Goal: Transaction & Acquisition: Purchase product/service

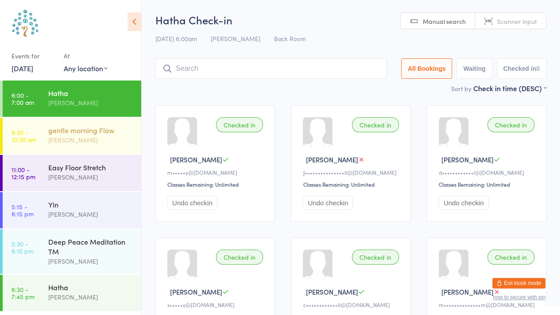
click at [83, 143] on div "[PERSON_NAME]" at bounding box center [90, 140] width 85 height 10
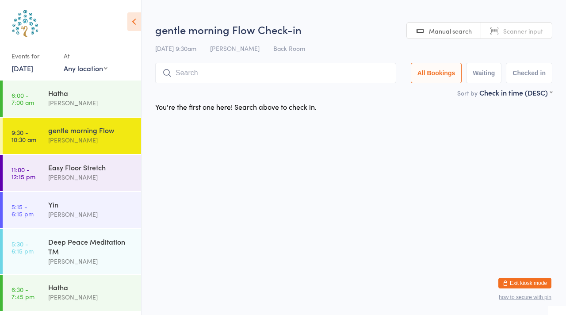
click at [496, 32] on link "Scanner input" at bounding box center [516, 31] width 71 height 17
click at [33, 65] on link "[DATE]" at bounding box center [23, 68] width 22 height 10
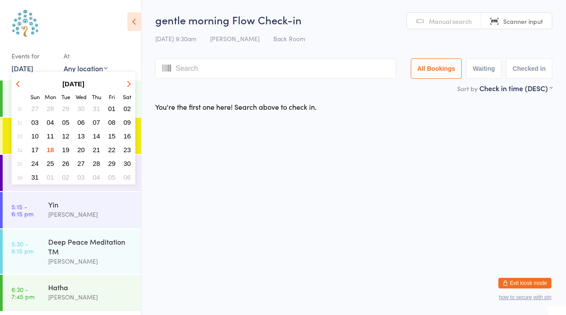
click at [127, 135] on span "16" at bounding box center [127, 136] width 8 height 8
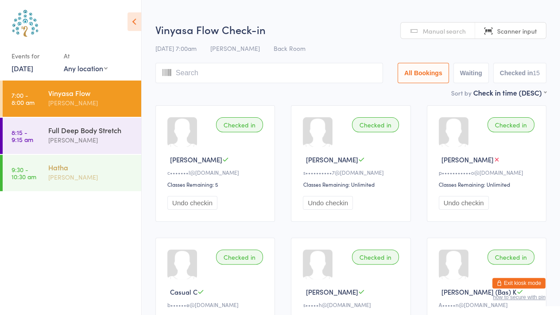
click at [85, 178] on div "[PERSON_NAME]" at bounding box center [90, 177] width 85 height 10
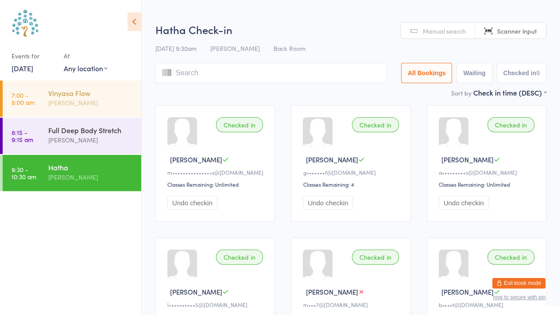
click at [80, 102] on div "[PERSON_NAME]" at bounding box center [90, 103] width 85 height 10
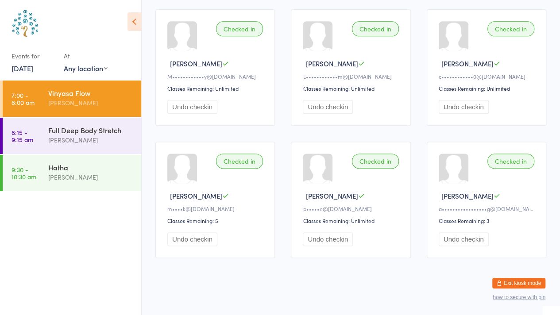
scroll to position [495, 0]
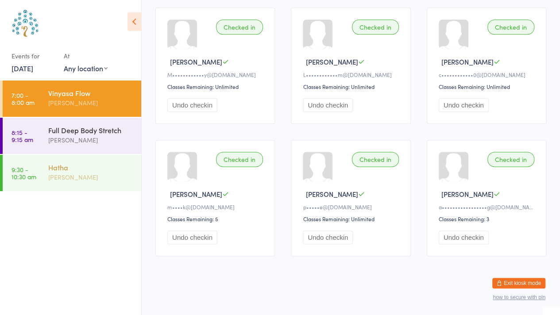
click at [79, 168] on div "Hatha" at bounding box center [90, 167] width 85 height 10
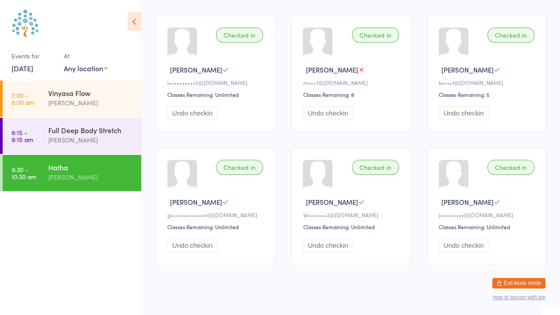
scroll to position [231, 0]
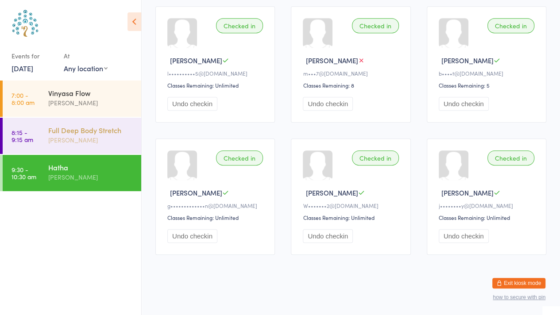
click at [69, 125] on div "Full Deep Body Stretch [PERSON_NAME]" at bounding box center [94, 135] width 93 height 35
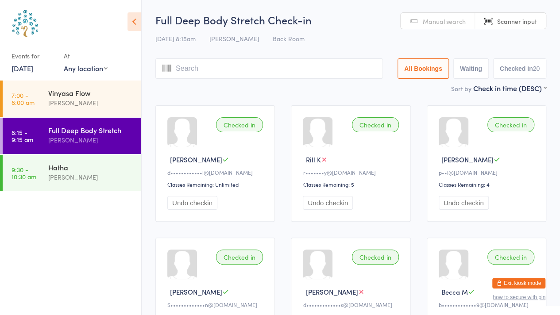
click at [23, 66] on link "[DATE]" at bounding box center [23, 68] width 22 height 10
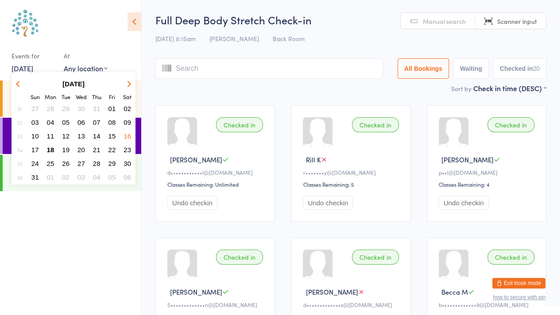
click at [35, 148] on span "17" at bounding box center [35, 150] width 8 height 8
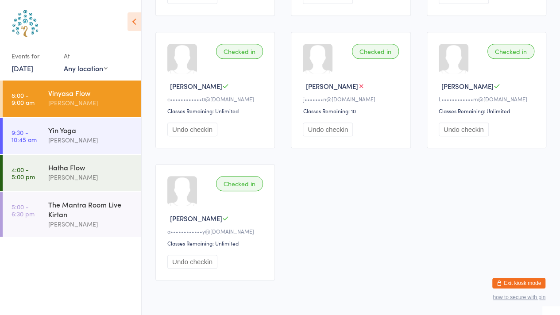
scroll to position [231, 0]
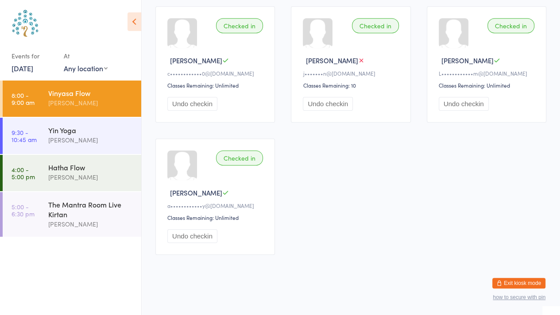
click at [19, 70] on link "[DATE]" at bounding box center [23, 68] width 22 height 10
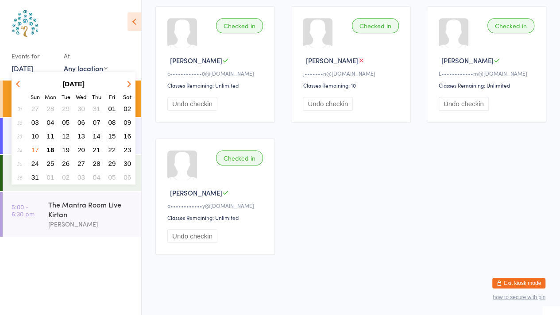
click at [115, 133] on span "15" at bounding box center [112, 136] width 8 height 8
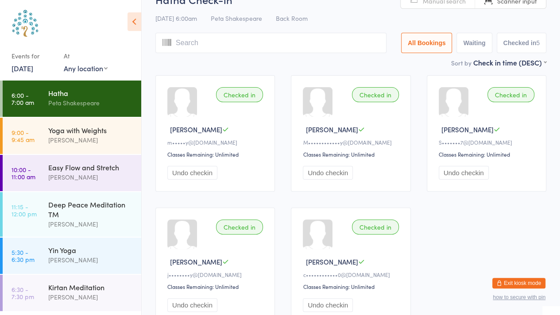
scroll to position [100, 0]
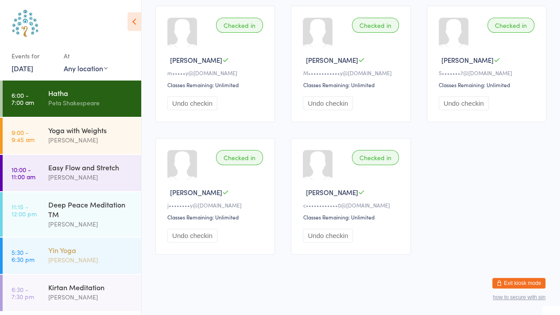
click at [71, 250] on div "Yin Yoga" at bounding box center [90, 250] width 85 height 10
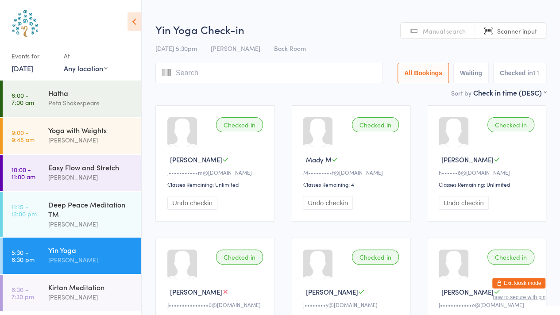
click at [22, 68] on link "[DATE]" at bounding box center [23, 68] width 22 height 10
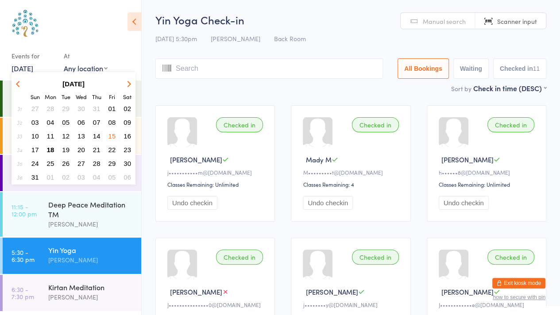
click at [22, 68] on link "[DATE]" at bounding box center [23, 68] width 22 height 10
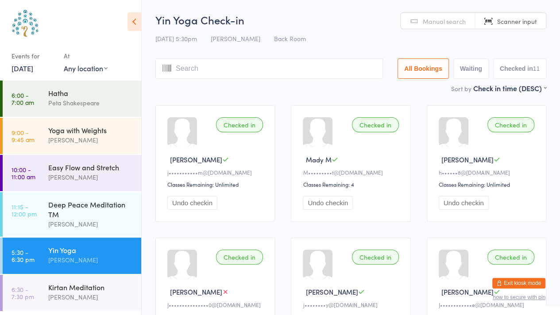
click at [22, 68] on link "[DATE]" at bounding box center [23, 68] width 22 height 10
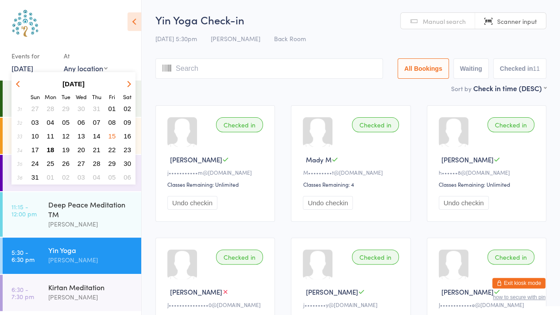
click at [36, 149] on span "17" at bounding box center [35, 150] width 8 height 8
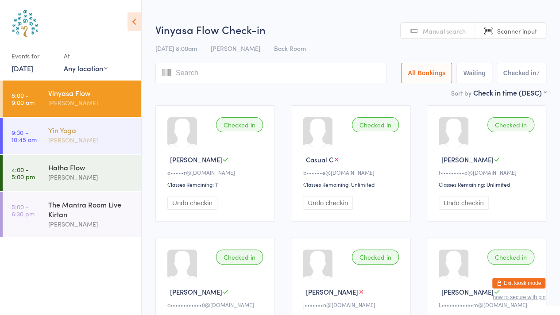
click at [88, 140] on div "[PERSON_NAME]" at bounding box center [90, 140] width 85 height 10
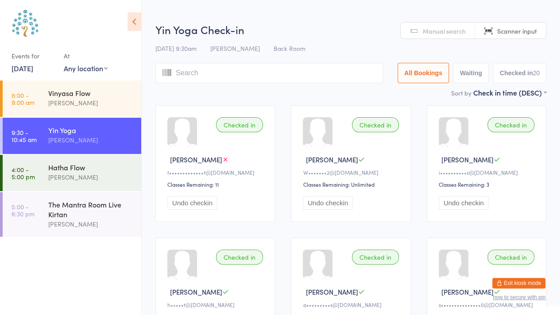
click at [33, 70] on link "[DATE]" at bounding box center [23, 68] width 22 height 10
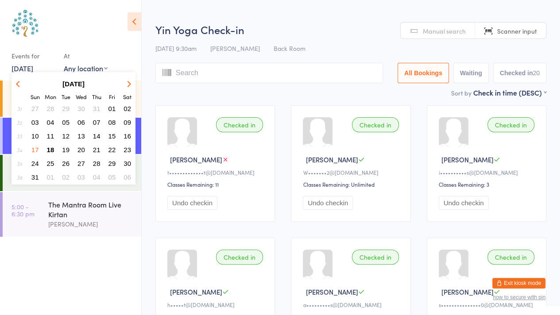
click at [50, 149] on span "18" at bounding box center [51, 150] width 8 height 8
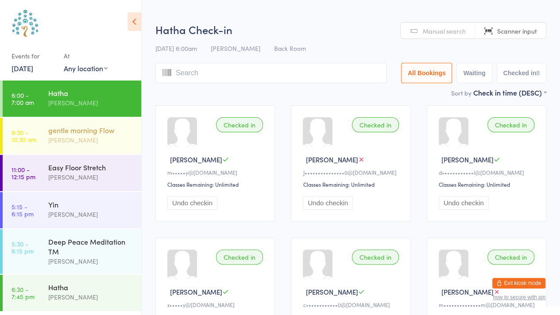
click at [73, 138] on div "[PERSON_NAME]" at bounding box center [90, 140] width 85 height 10
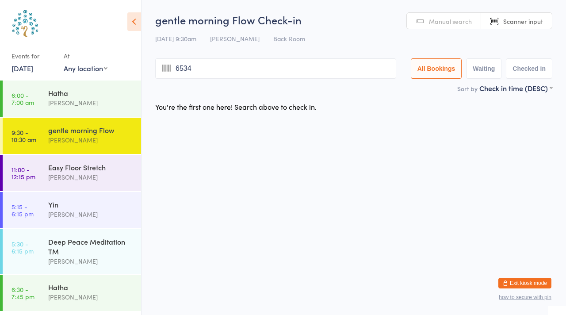
type input "6534"
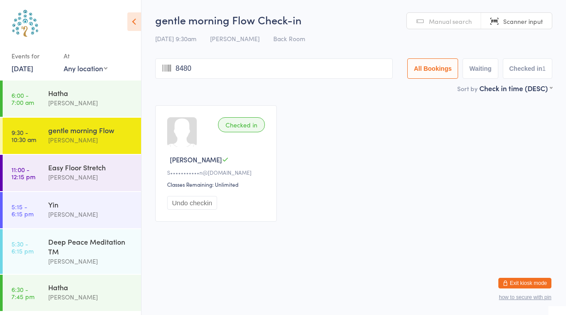
type input "8480"
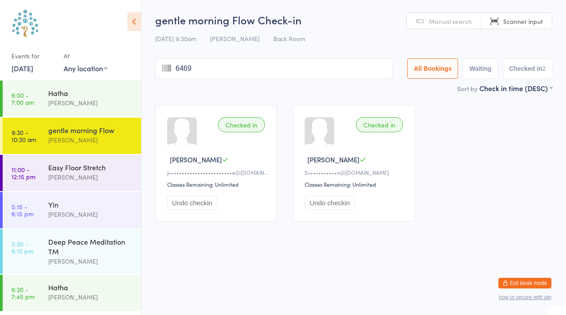
type input "6469"
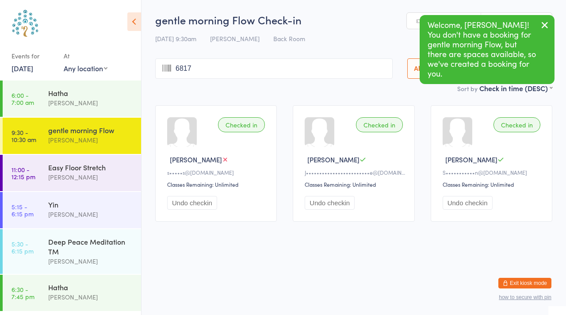
type input "6817"
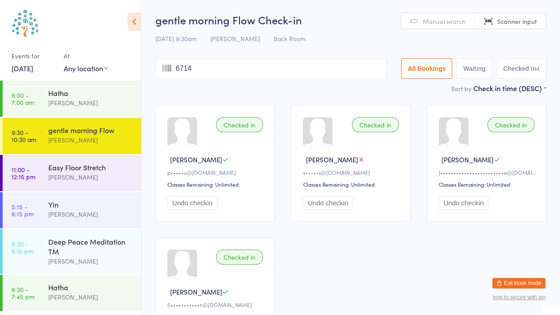
type input "6714"
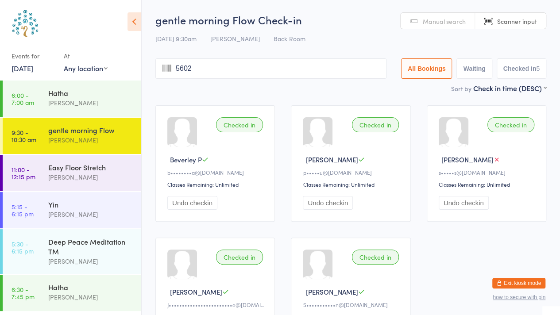
type input "5602"
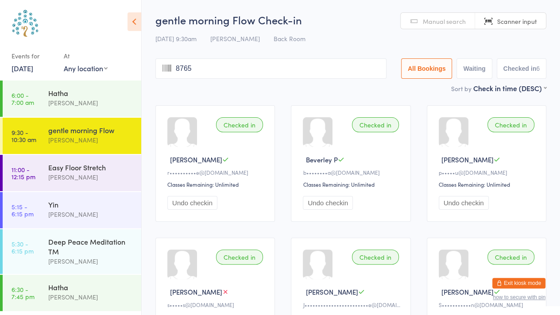
type input "8765"
type input "8412"
type input "8408"
type input "8161"
type input "7106"
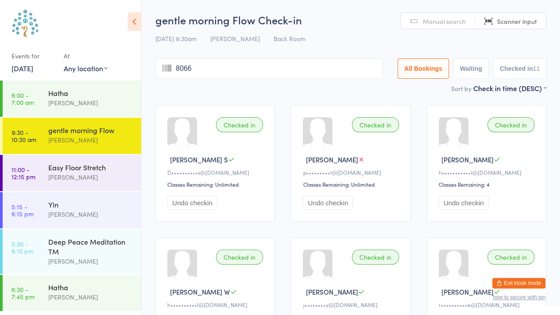
type input "8066"
type input "8130"
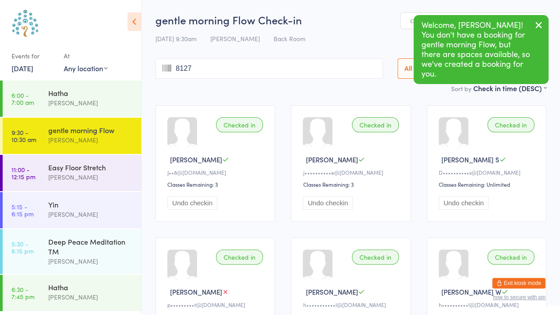
type input "8127"
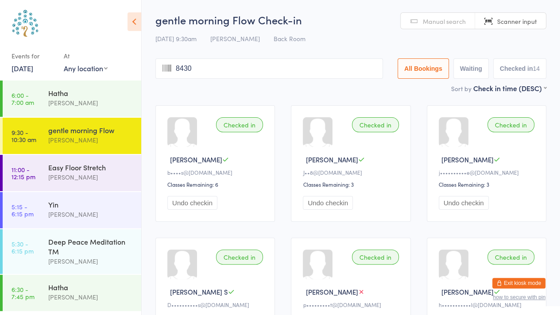
type input "8430"
type input "6783"
click at [430, 23] on span "Manual search" at bounding box center [444, 21] width 43 height 9
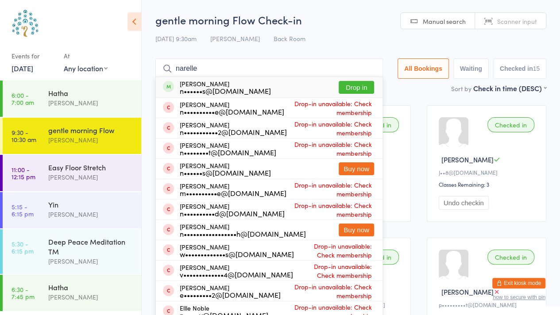
type input "narelle"
click at [357, 88] on button "Drop in" at bounding box center [355, 87] width 35 height 13
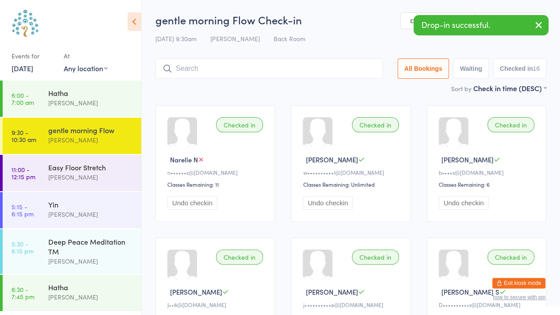
click at [545, 27] on button "button" at bounding box center [538, 25] width 19 height 20
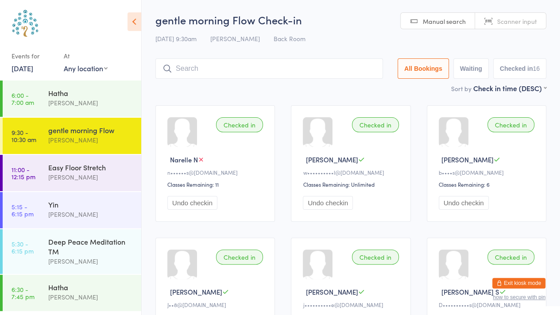
click at [506, 20] on span "Scanner input" at bounding box center [517, 21] width 40 height 9
type input "8759"
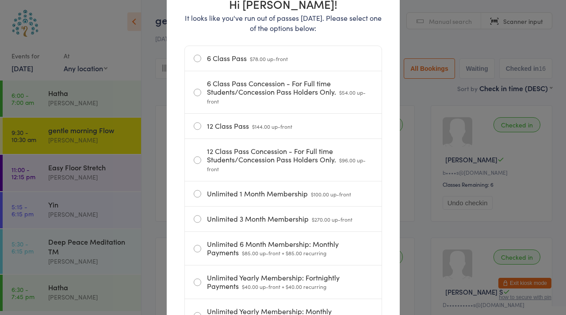
scroll to position [118, 0]
click at [204, 133] on label "12 Class Pass $144.00 up-front" at bounding box center [283, 125] width 179 height 25
click at [0, 0] on input "12 Class Pass $144.00 up-front" at bounding box center [0, 0] width 0 height 0
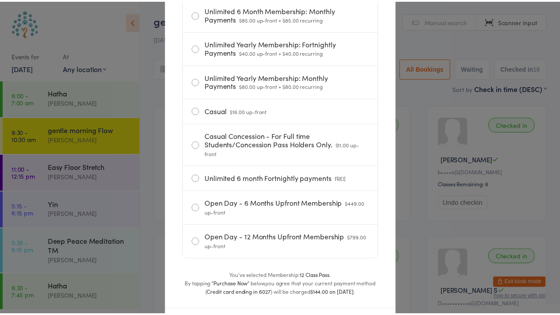
scroll to position [406, 0]
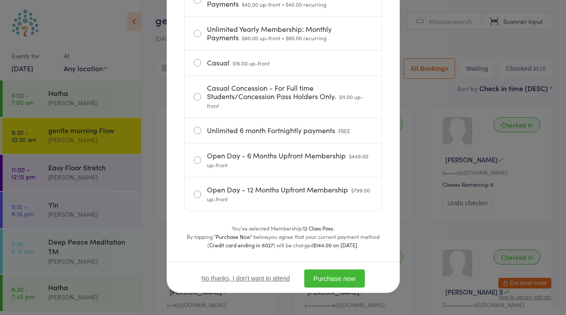
click at [329, 280] on button "Purchase now" at bounding box center [334, 278] width 61 height 18
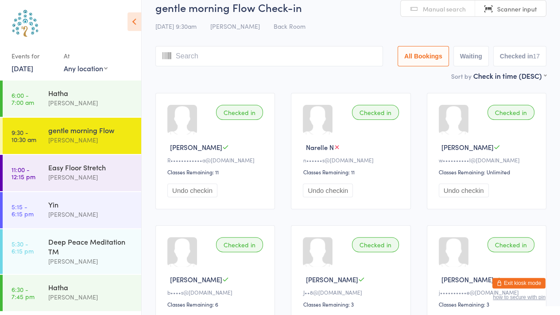
scroll to position [18, 0]
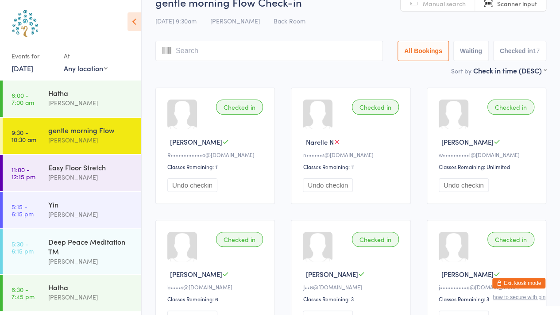
click at [237, 49] on input "search" at bounding box center [268, 51] width 227 height 20
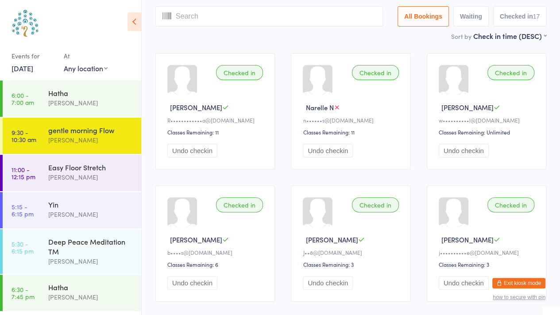
scroll to position [59, 0]
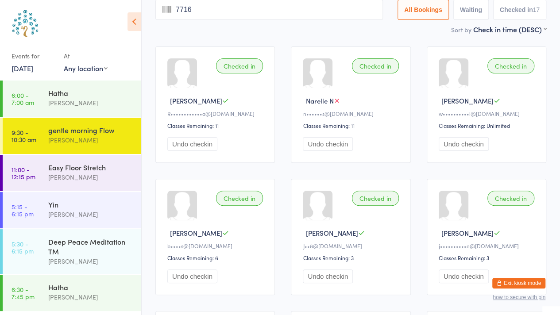
type input "7716"
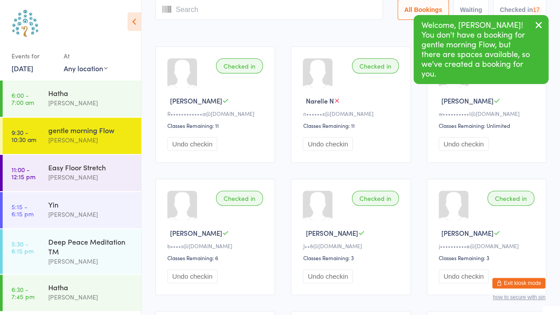
scroll to position [0, 0]
